Goal: Navigation & Orientation: Find specific page/section

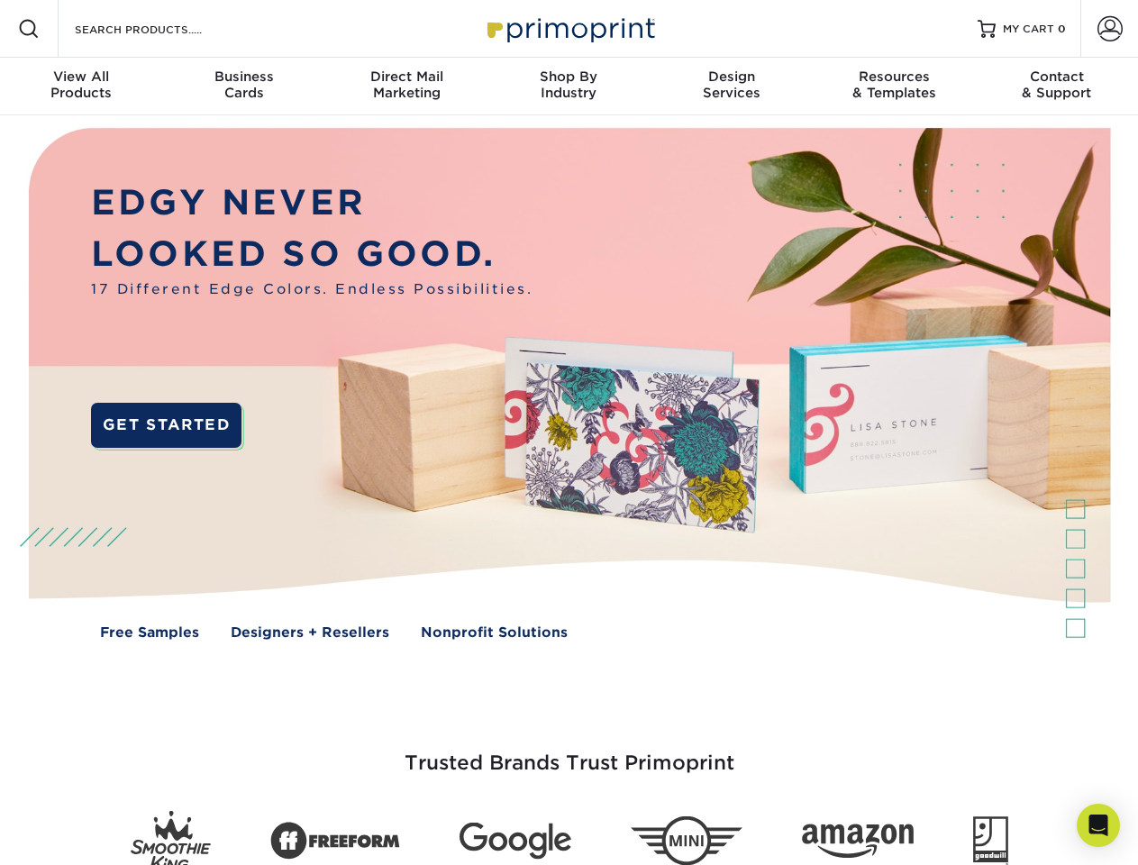
click at [568, 432] on img at bounding box center [568, 396] width 1126 height 563
click at [29, 29] on span at bounding box center [29, 29] width 22 height 22
click at [1109, 29] on span at bounding box center [1109, 28] width 25 height 25
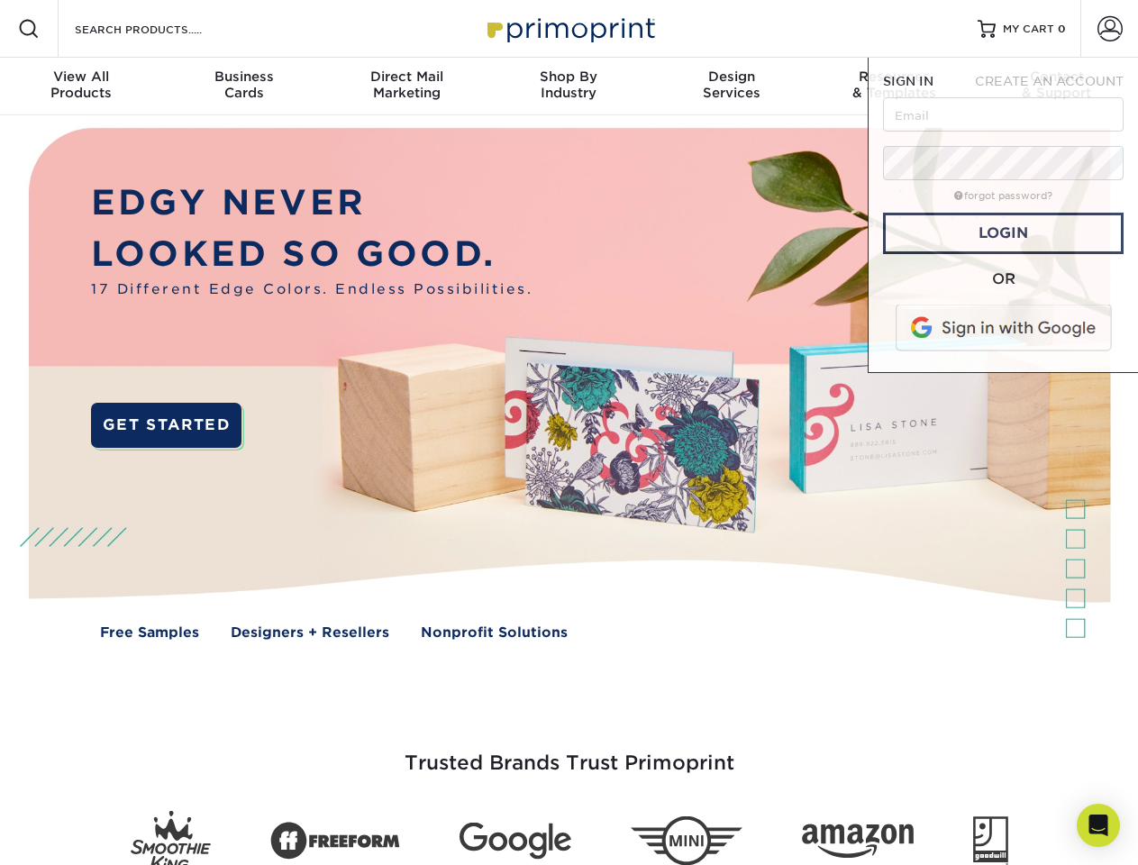
click at [81, 86] on div "View All Products" at bounding box center [81, 84] width 162 height 32
click at [243, 86] on div "Business Cards" at bounding box center [243, 84] width 162 height 32
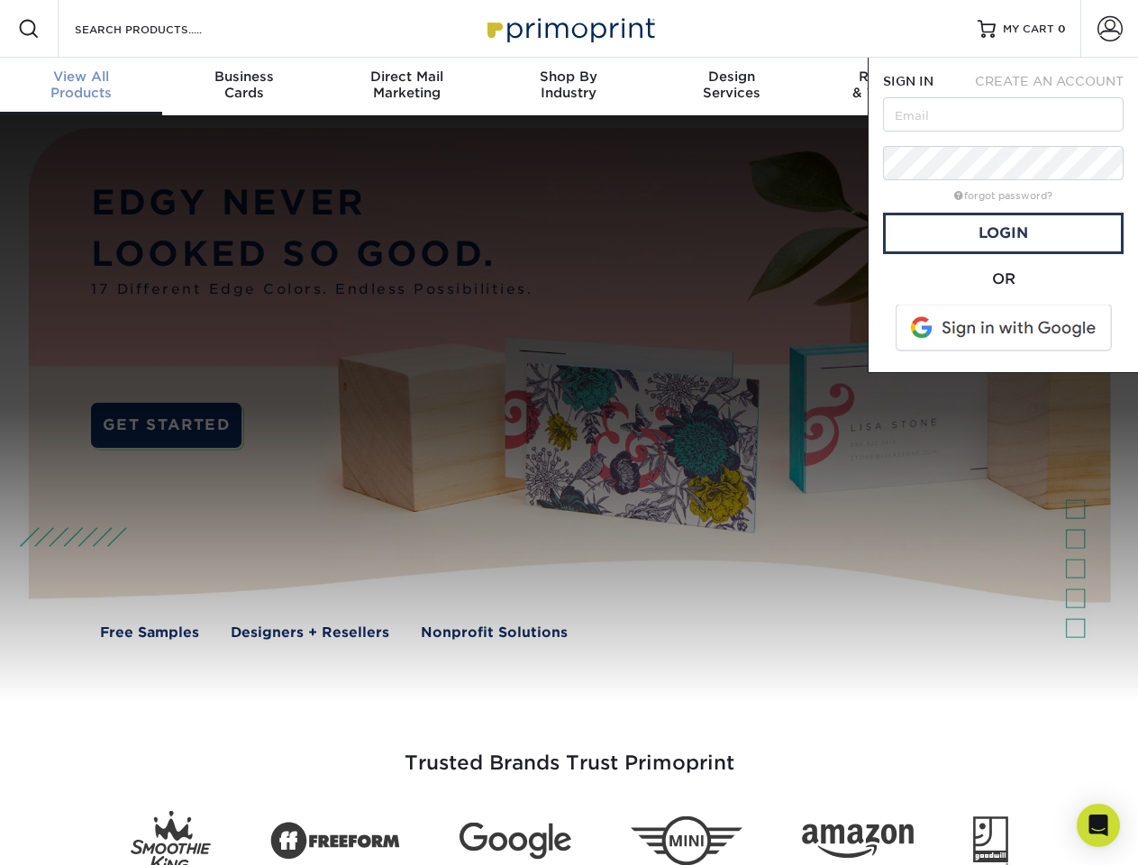
click at [406, 86] on div "Direct Mail Marketing" at bounding box center [406, 84] width 162 height 32
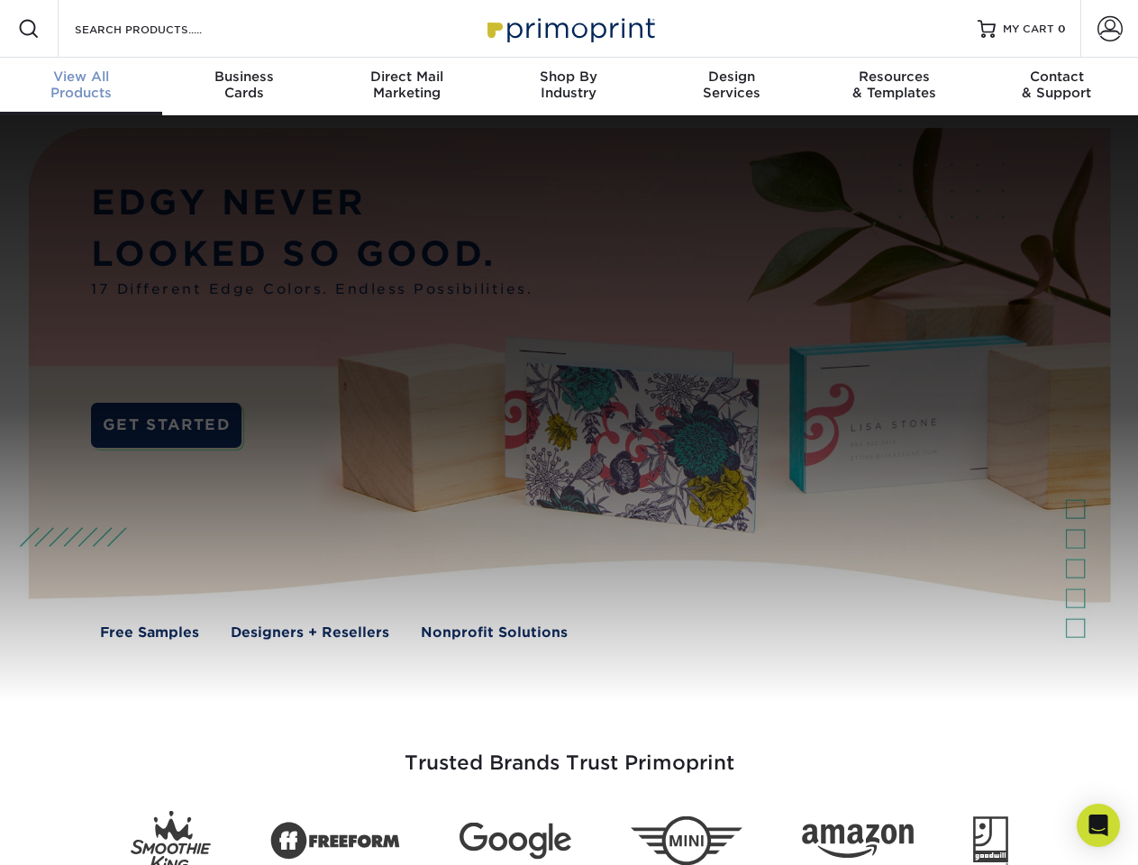
click at [568, 86] on div "Shop By Industry" at bounding box center [568, 84] width 162 height 32
click at [731, 86] on div "Design Services" at bounding box center [731, 84] width 162 height 32
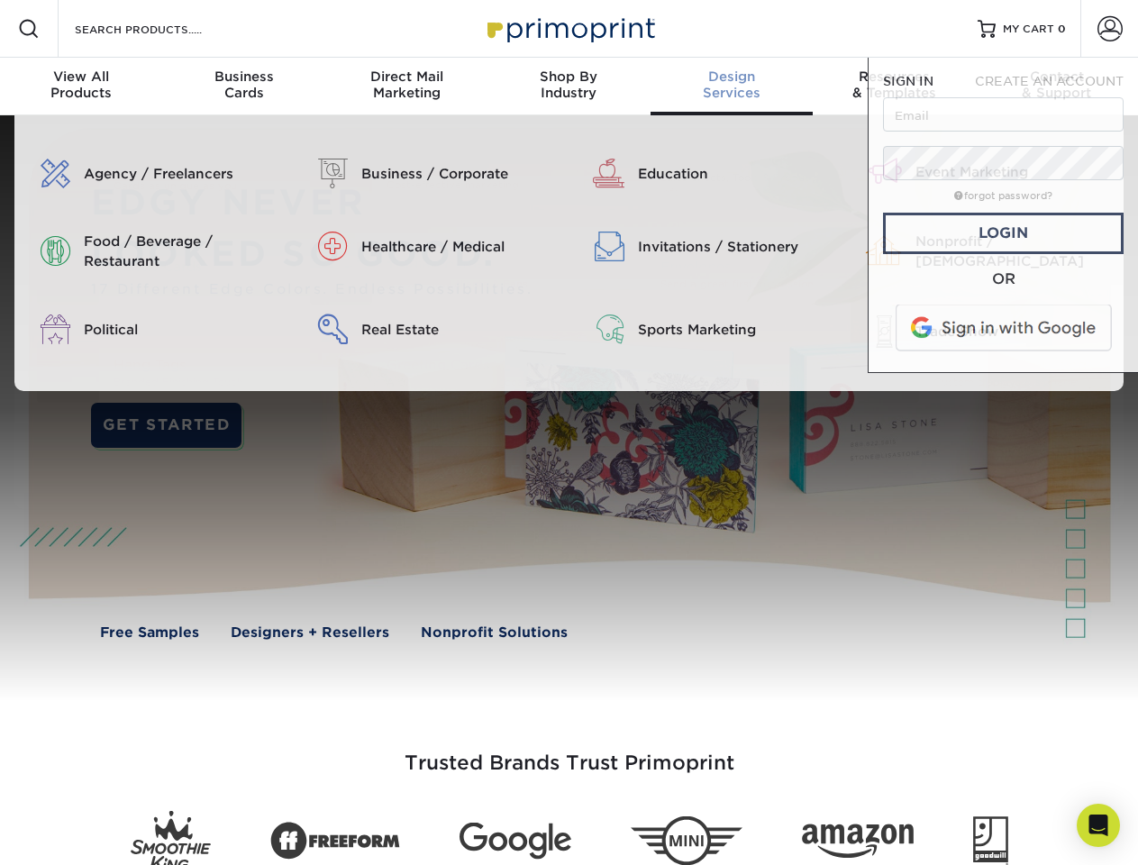
click at [894, 86] on span "SIGN IN" at bounding box center [908, 81] width 50 height 14
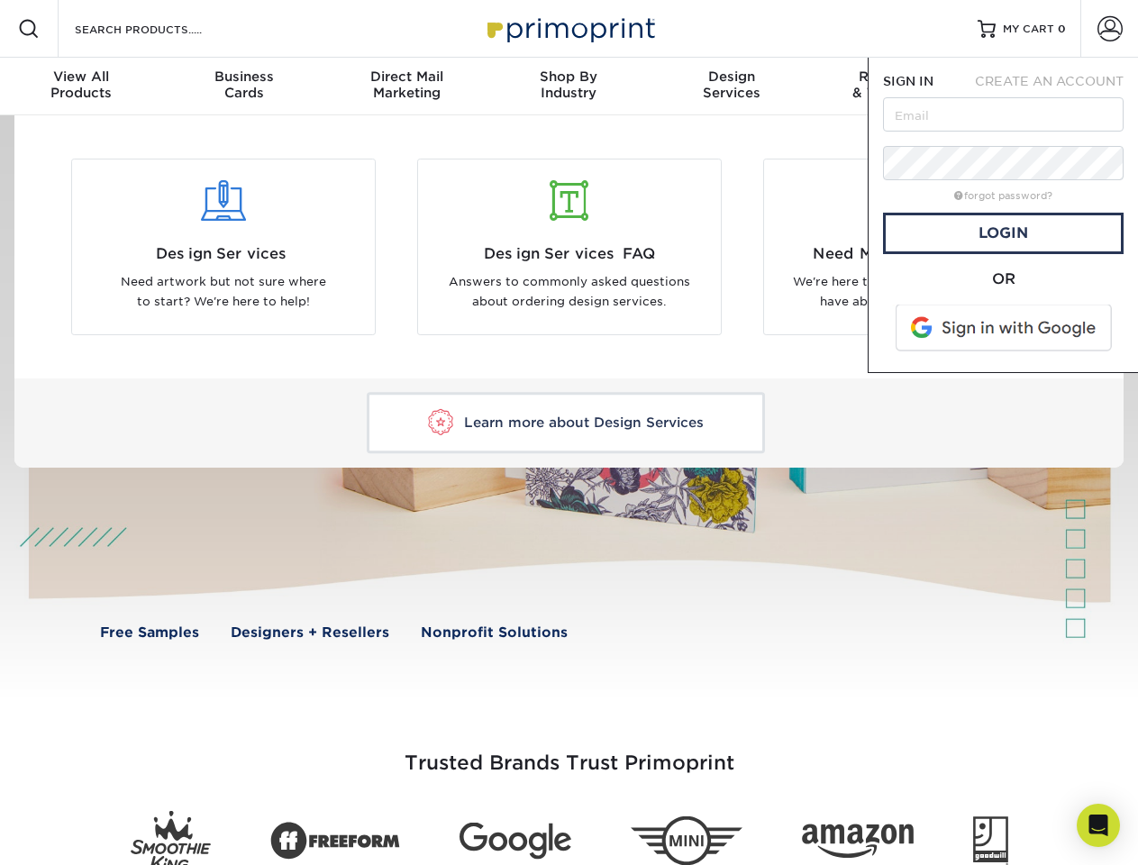
click at [1057, 86] on span "CREATE AN ACCOUNT" at bounding box center [1049, 81] width 149 height 14
